Goal: Go to known website: Access a specific website the user already knows

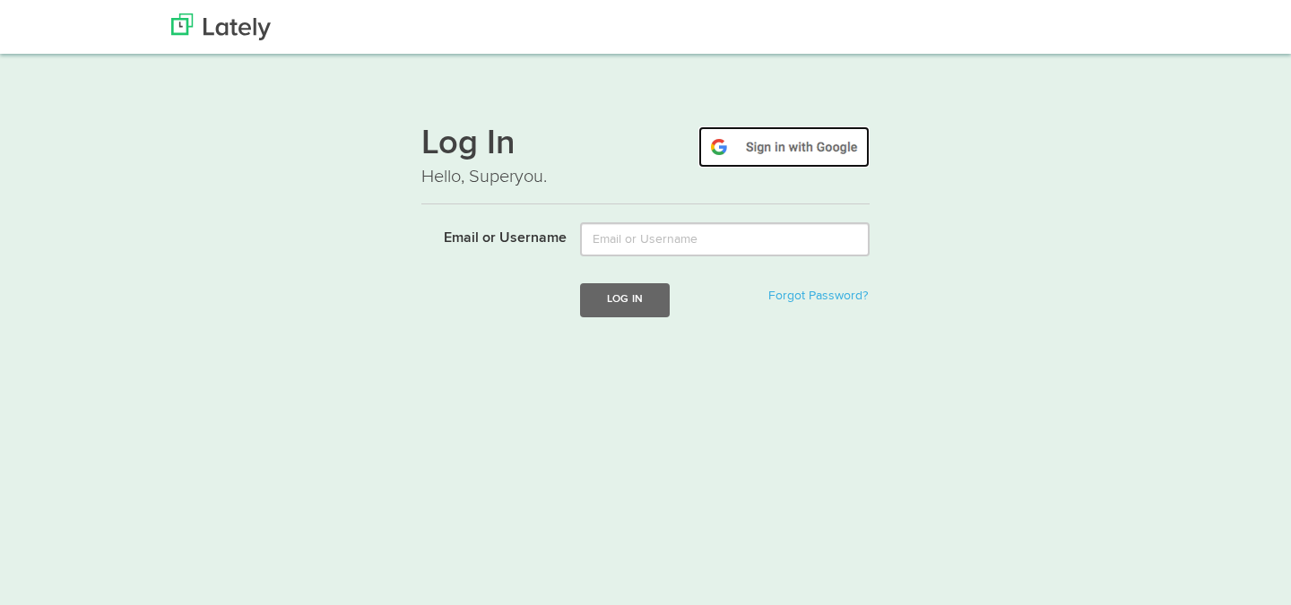
click at [764, 156] on img at bounding box center [783, 146] width 171 height 41
